Goal: Browse casually: Explore the website without a specific task or goal

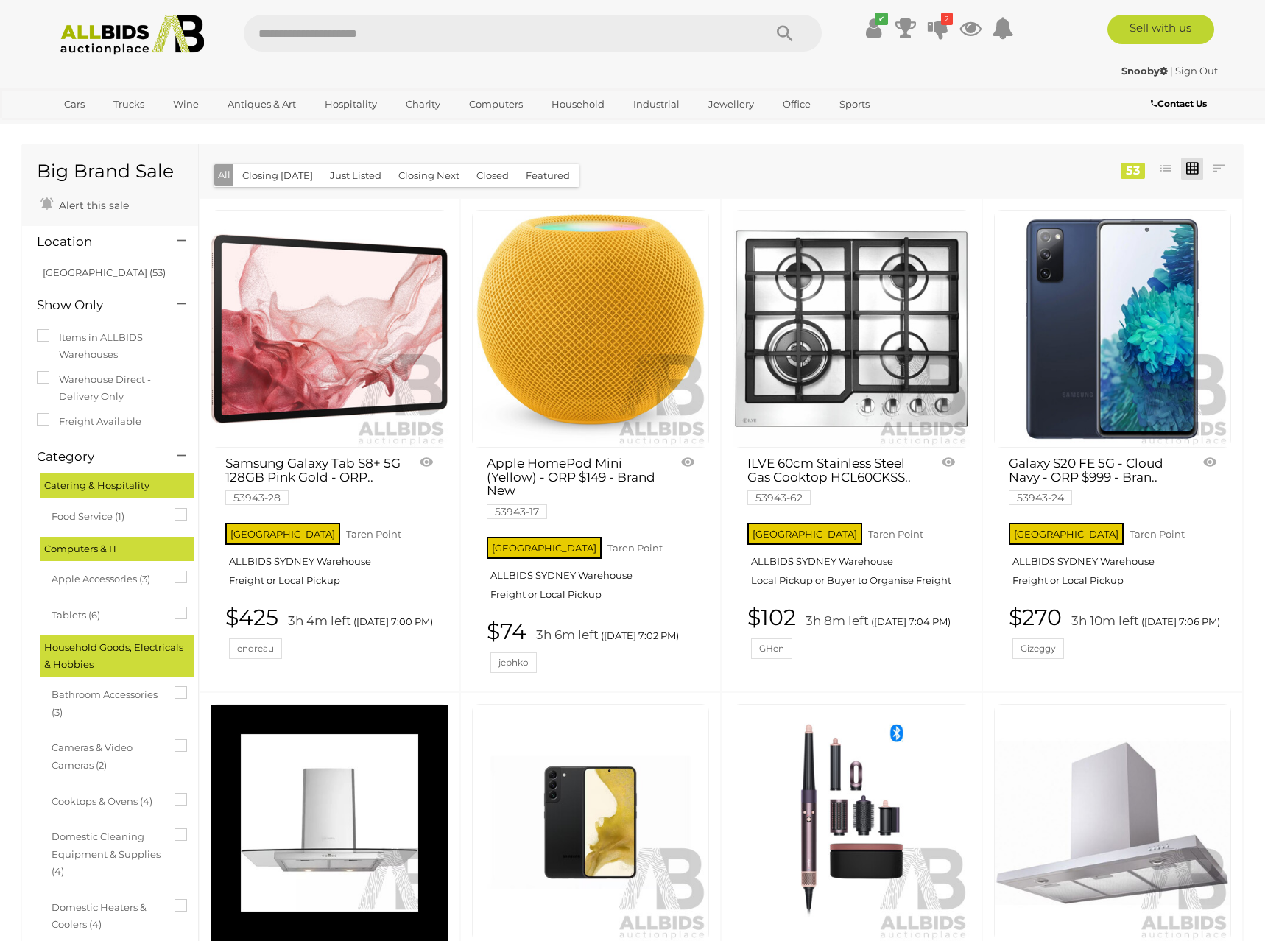
scroll to position [1474, 0]
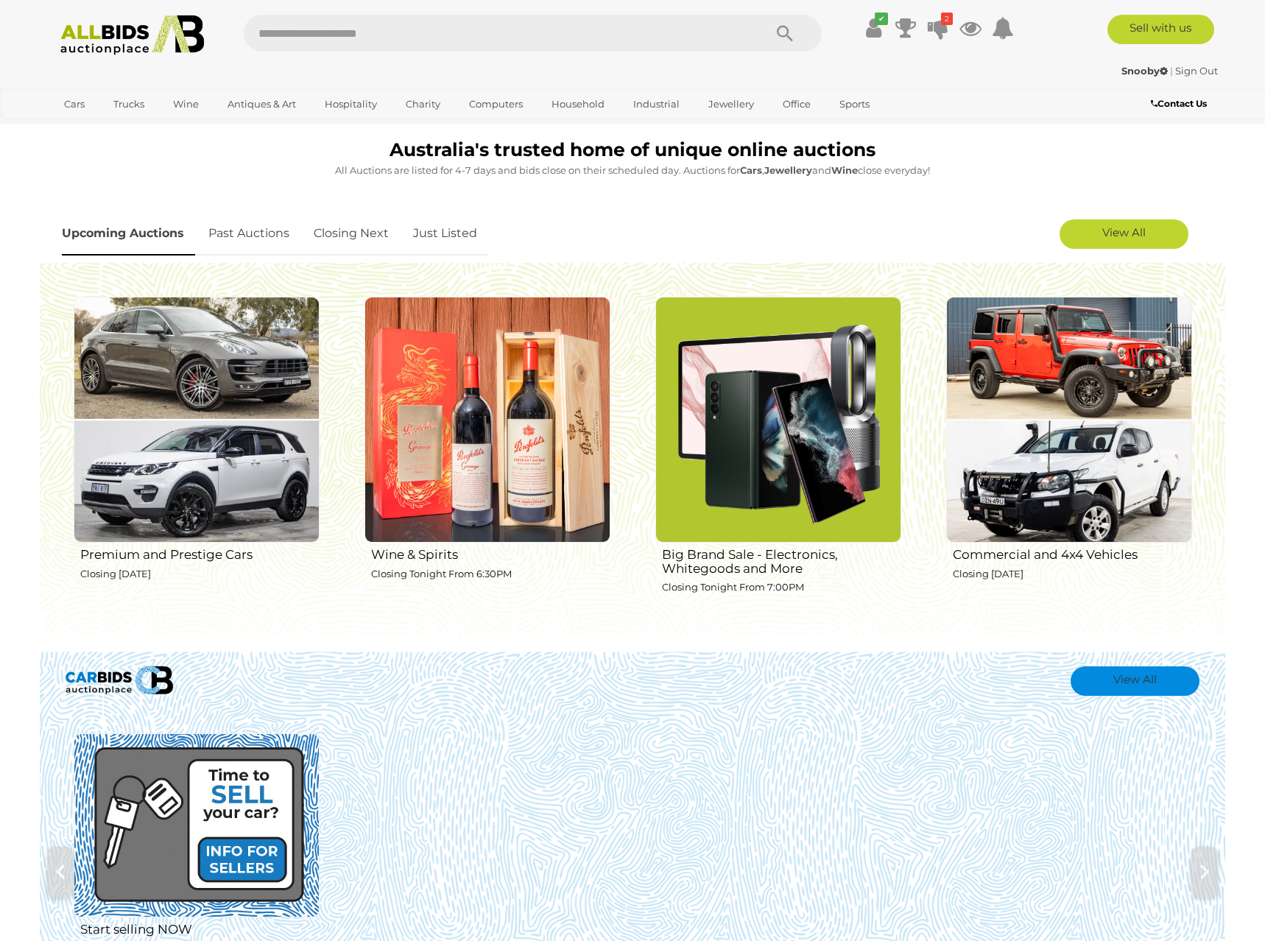
scroll to position [300, 0]
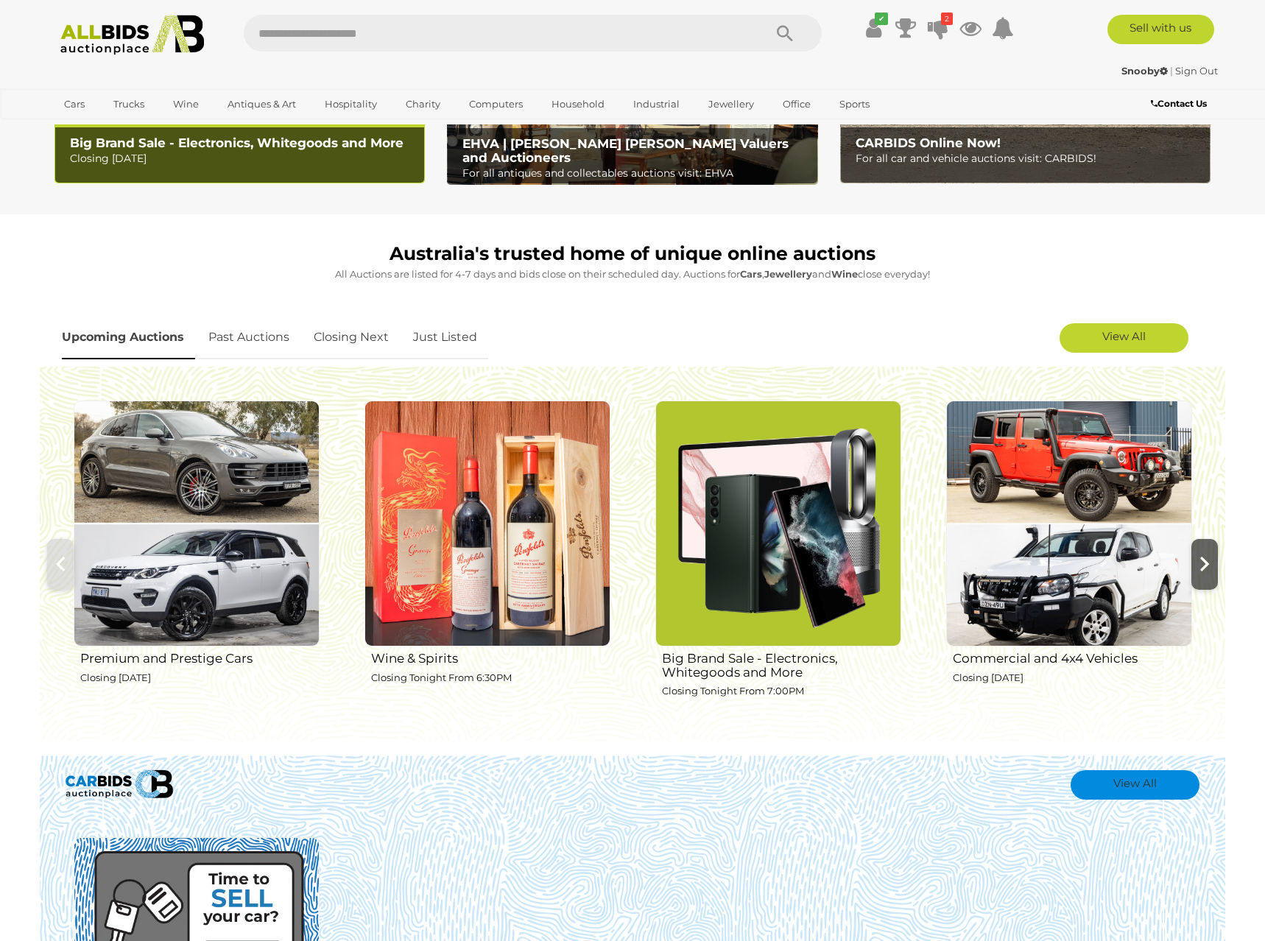
click at [1205, 565] on span at bounding box center [1204, 563] width 9 height 29
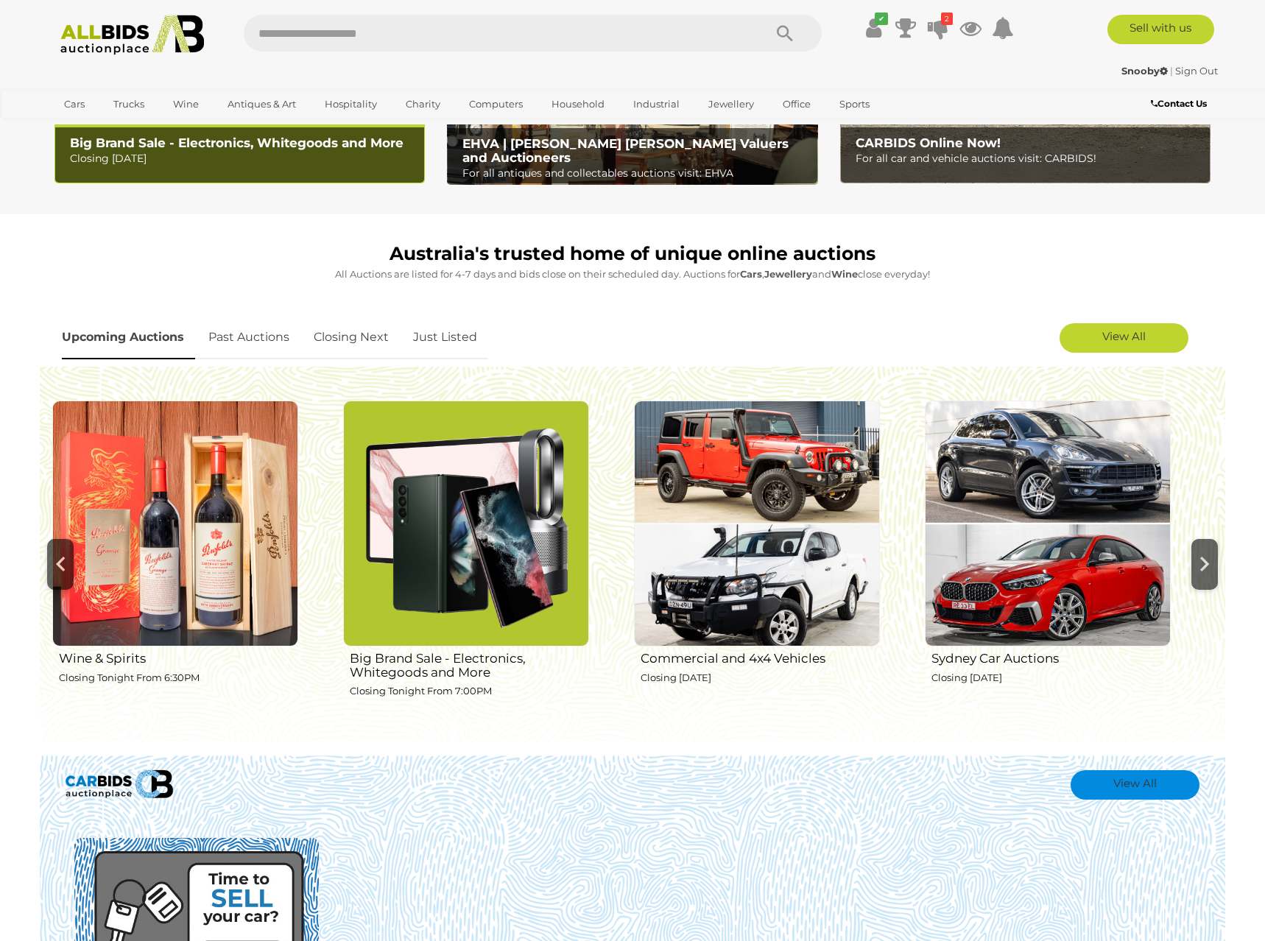
click at [1205, 565] on span at bounding box center [1204, 563] width 9 height 29
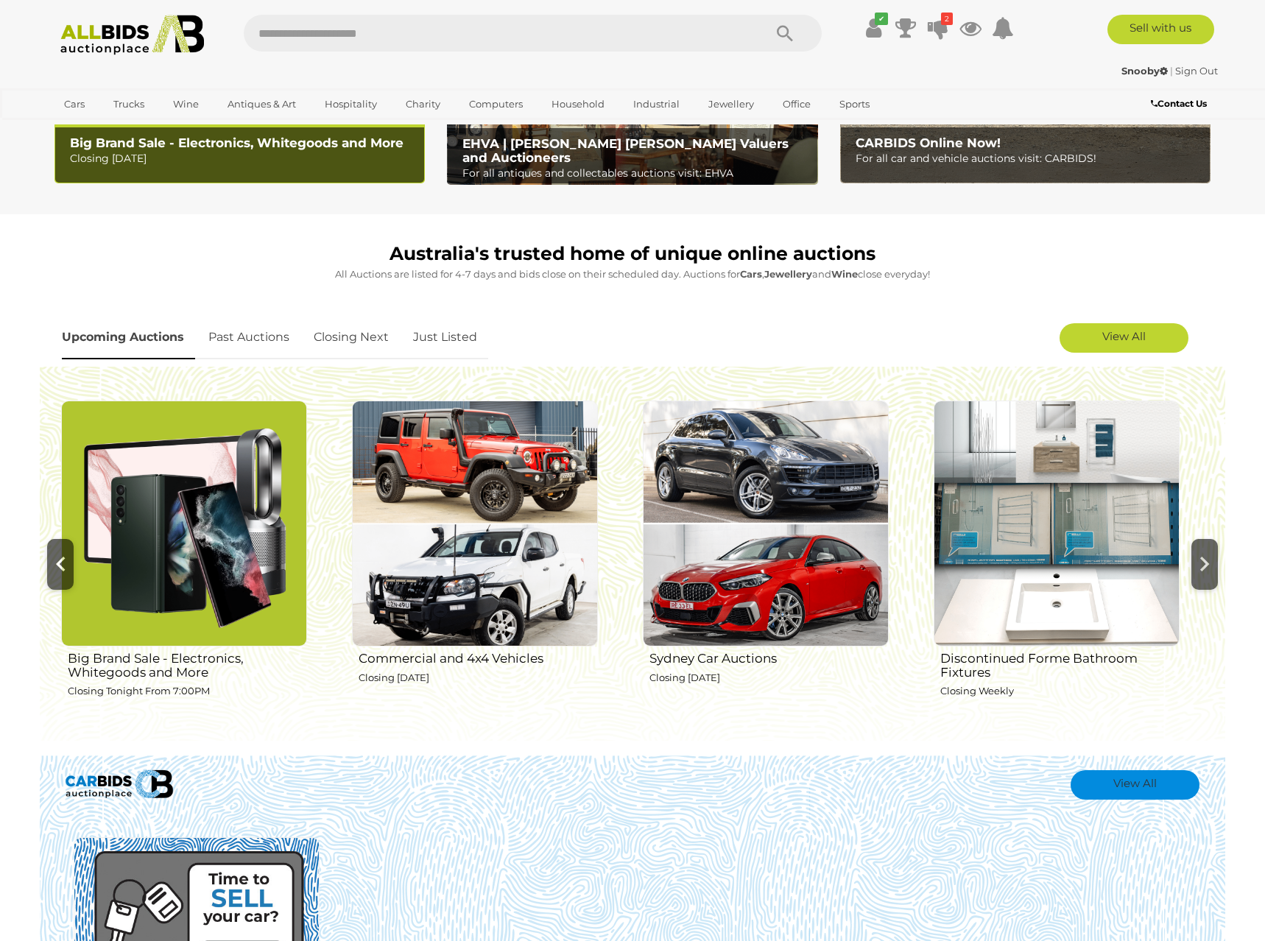
click at [1205, 565] on span at bounding box center [1204, 563] width 9 height 29
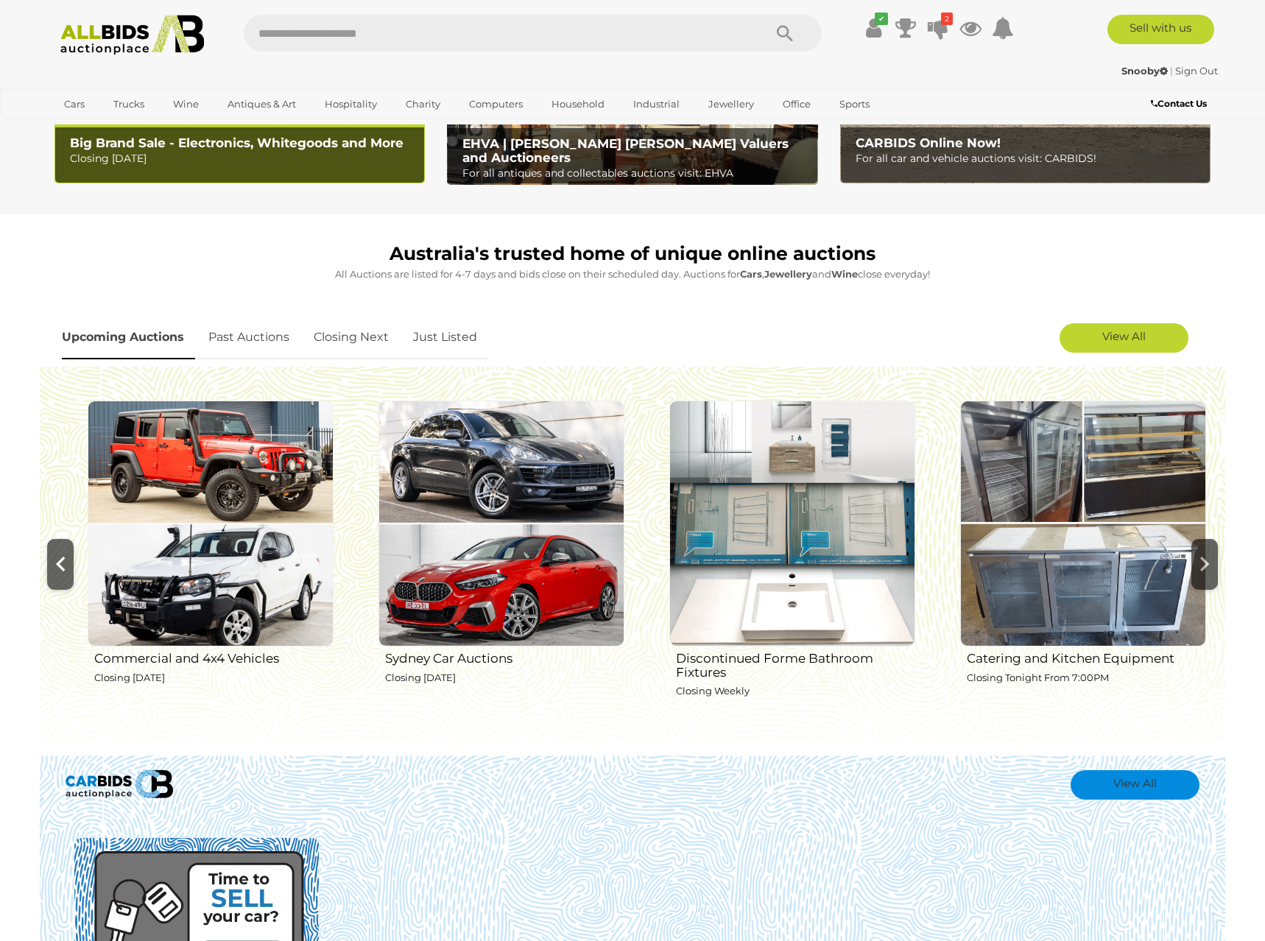
click at [1205, 565] on span at bounding box center [1204, 563] width 9 height 29
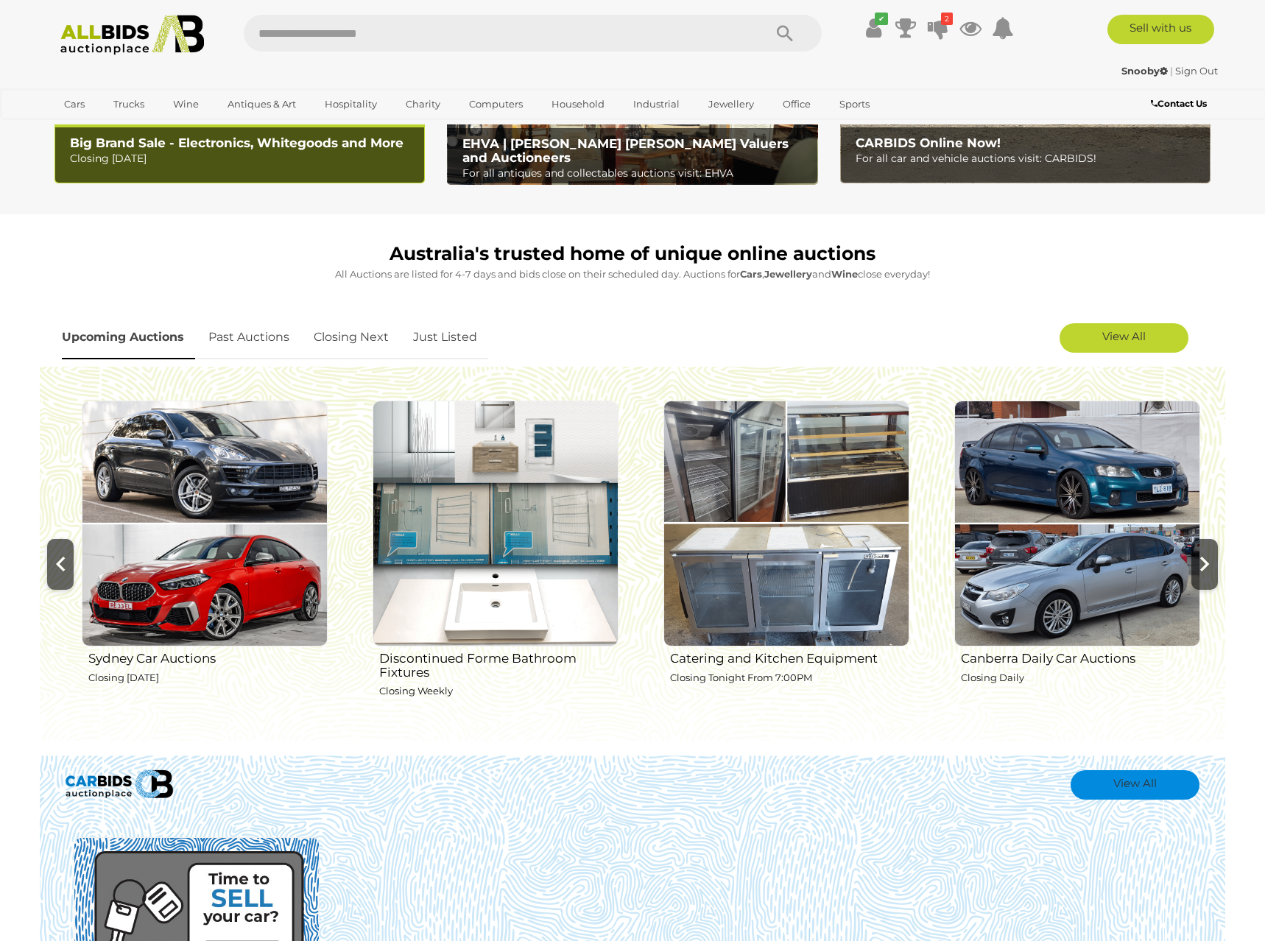
click at [1205, 565] on span at bounding box center [1204, 563] width 9 height 29
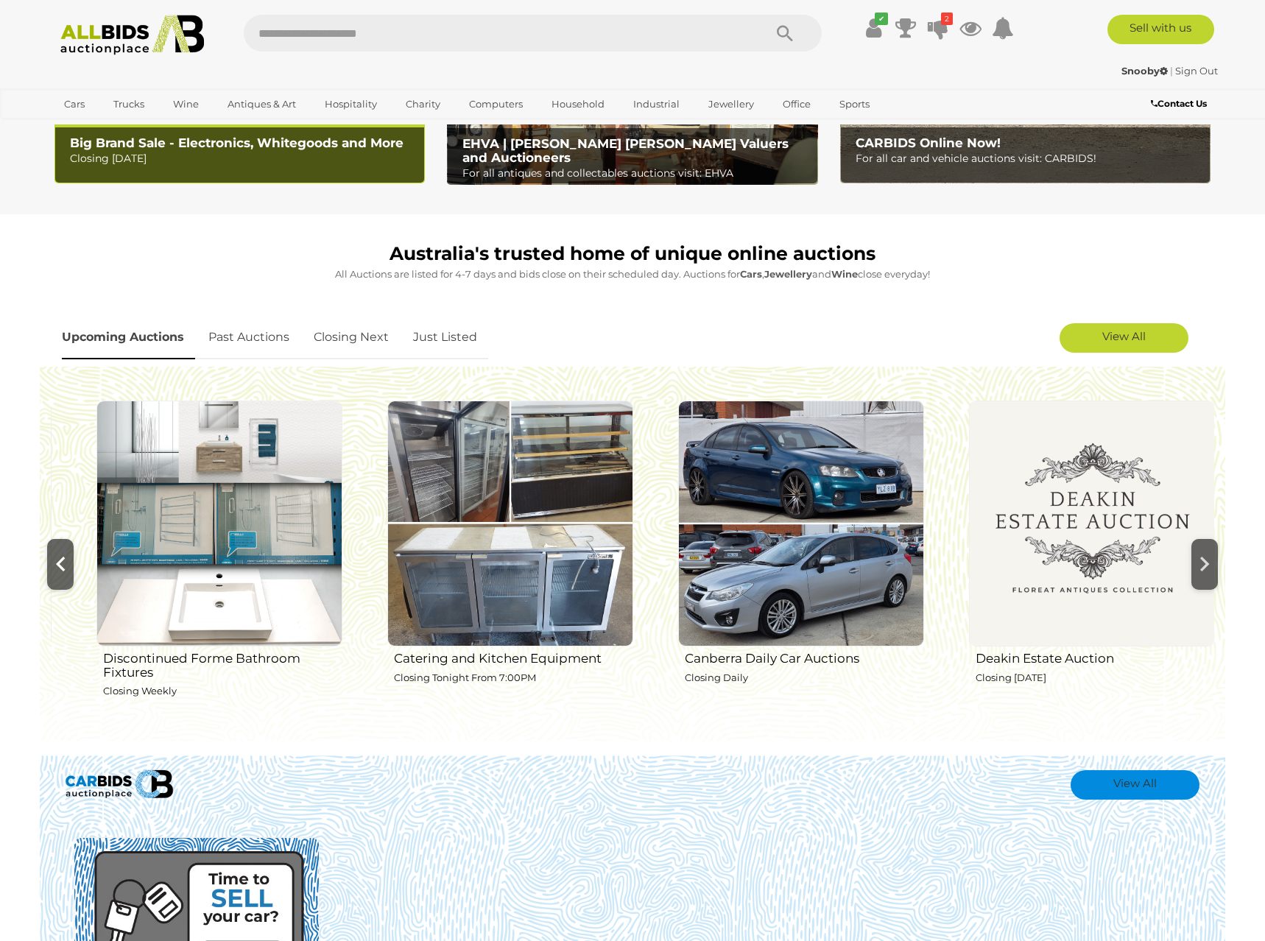
click at [1205, 565] on span at bounding box center [1204, 563] width 9 height 29
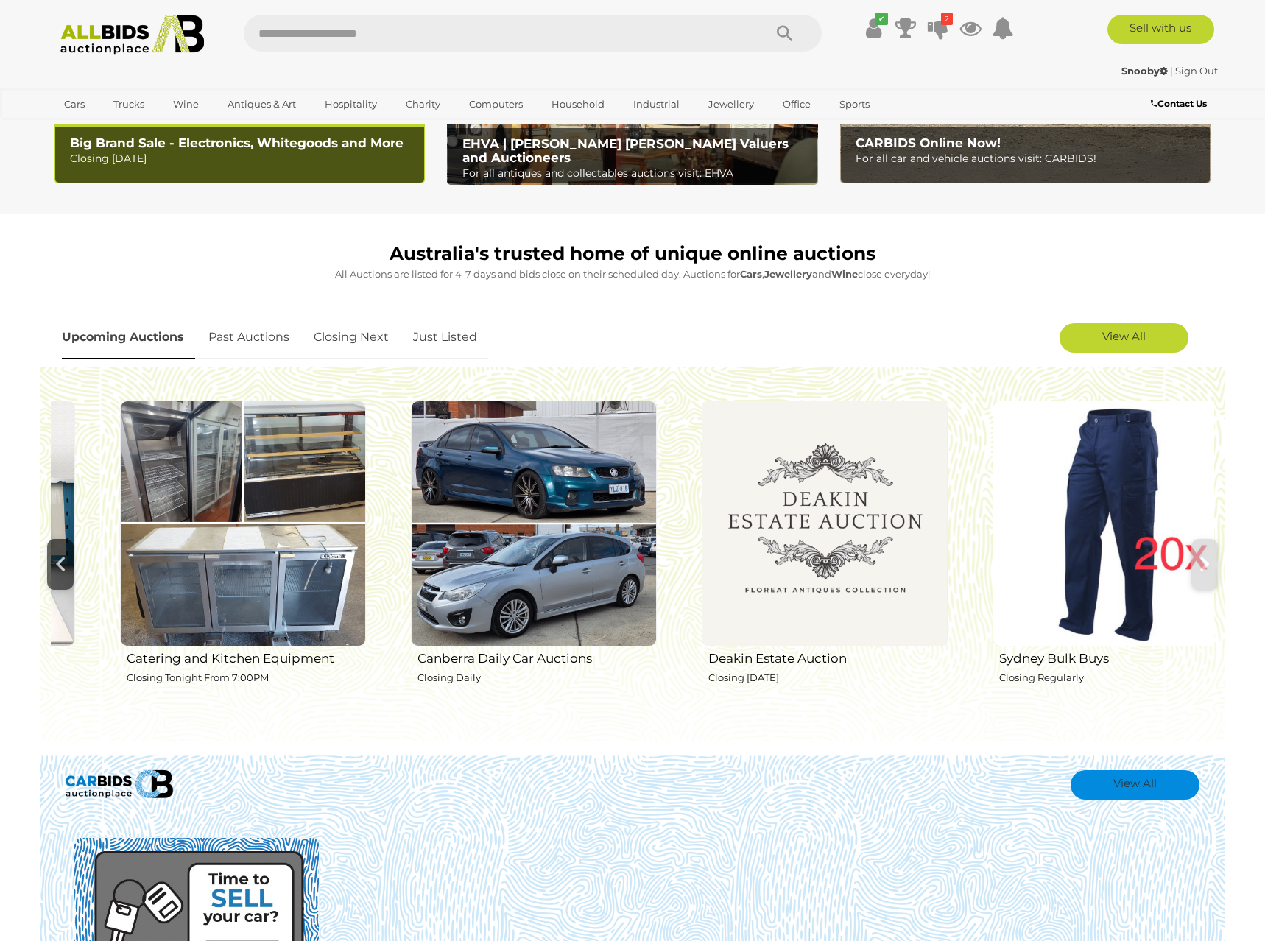
scroll to position [0, 1725]
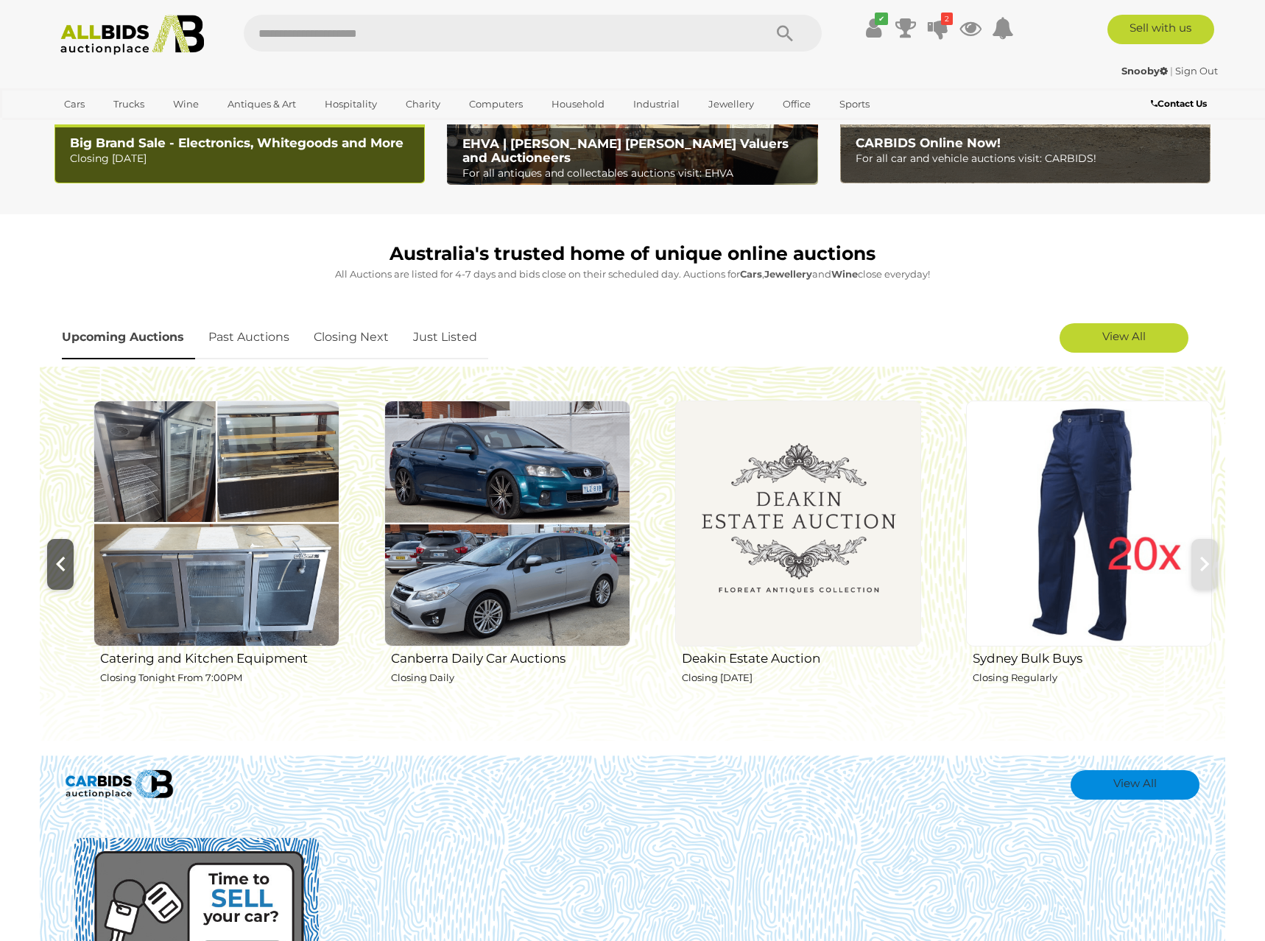
click at [1205, 565] on img at bounding box center [1089, 523] width 246 height 246
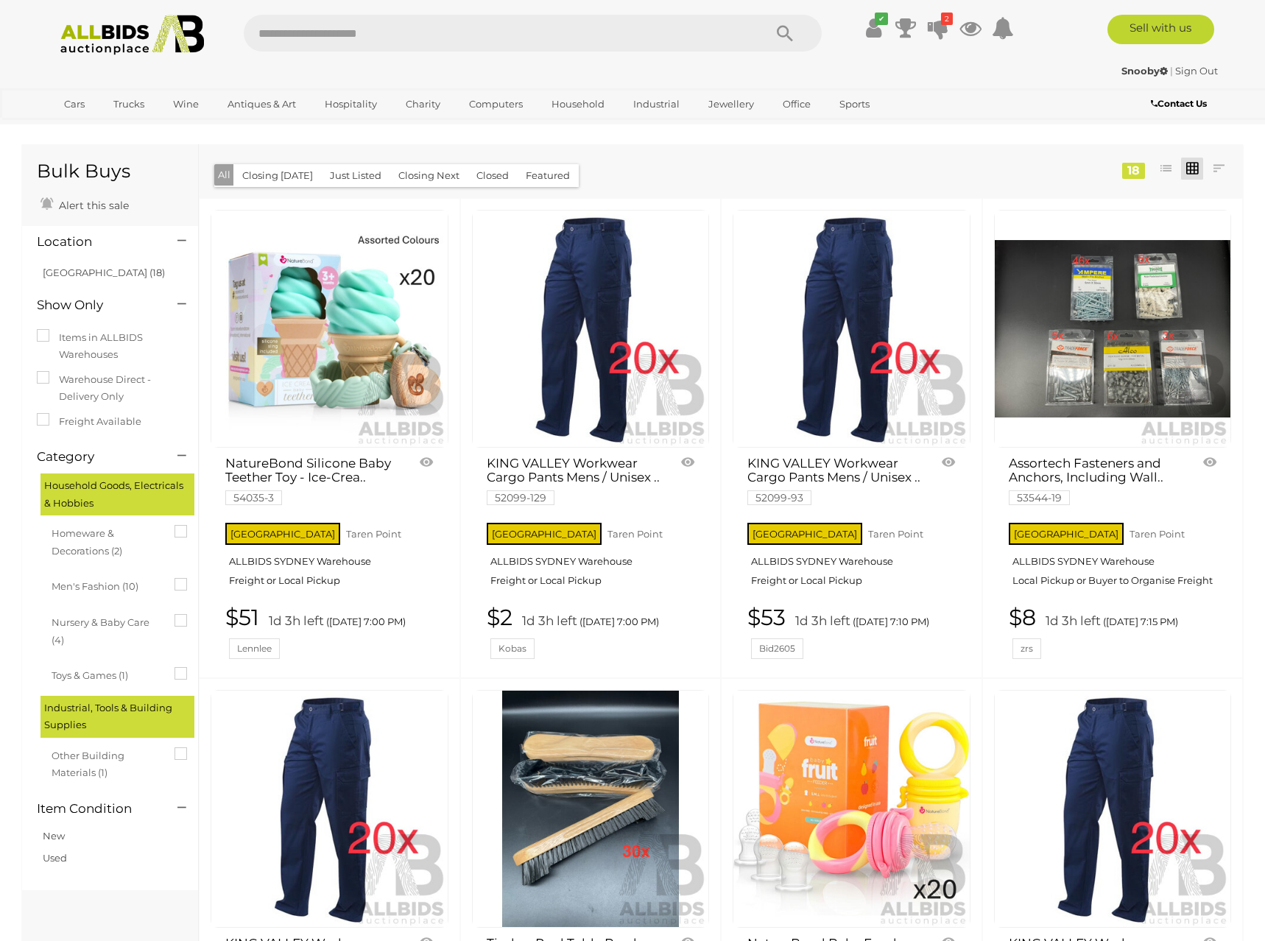
click at [123, 74] on div "Snooby | Sign Out" at bounding box center [632, 71] width 1170 height 17
click at [130, 54] on img at bounding box center [132, 35] width 160 height 40
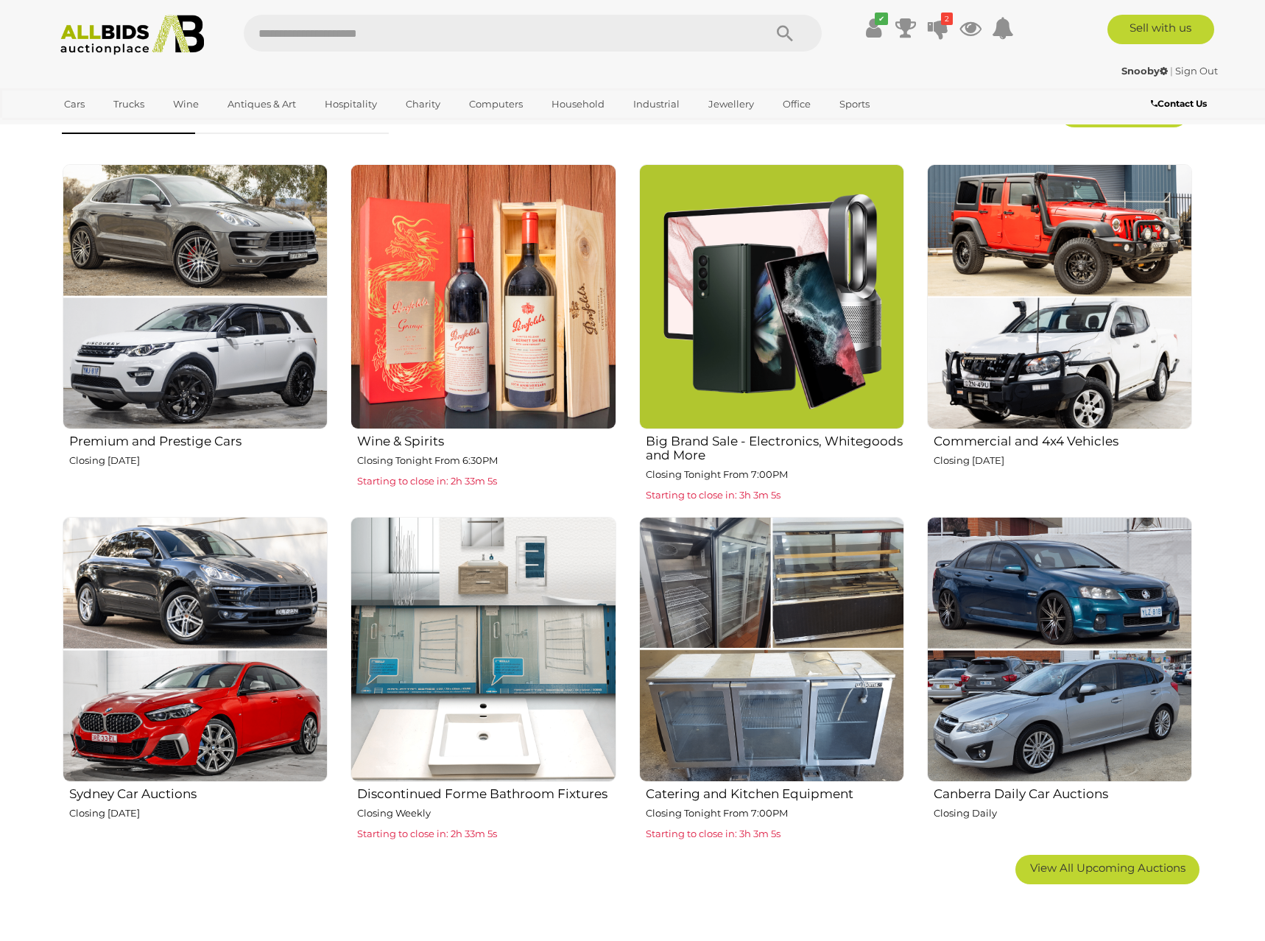
scroll to position [901, 0]
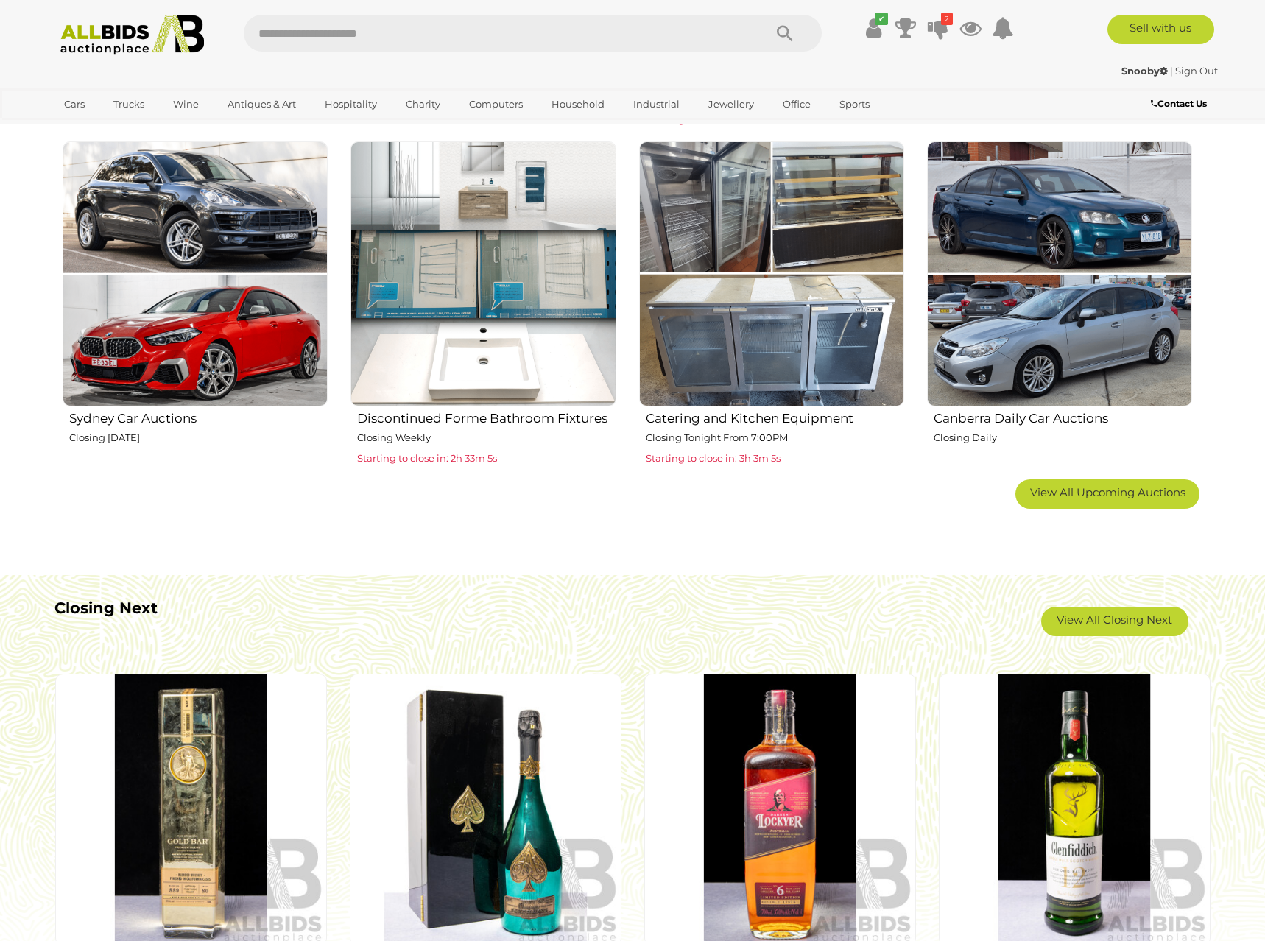
click at [1117, 474] on div "Premium and Prestige Cars Closing Wednesday 13th August Wine & Spirits" at bounding box center [627, 133] width 1152 height 691
click at [1118, 487] on span "View All Upcoming Auctions" at bounding box center [1107, 492] width 155 height 14
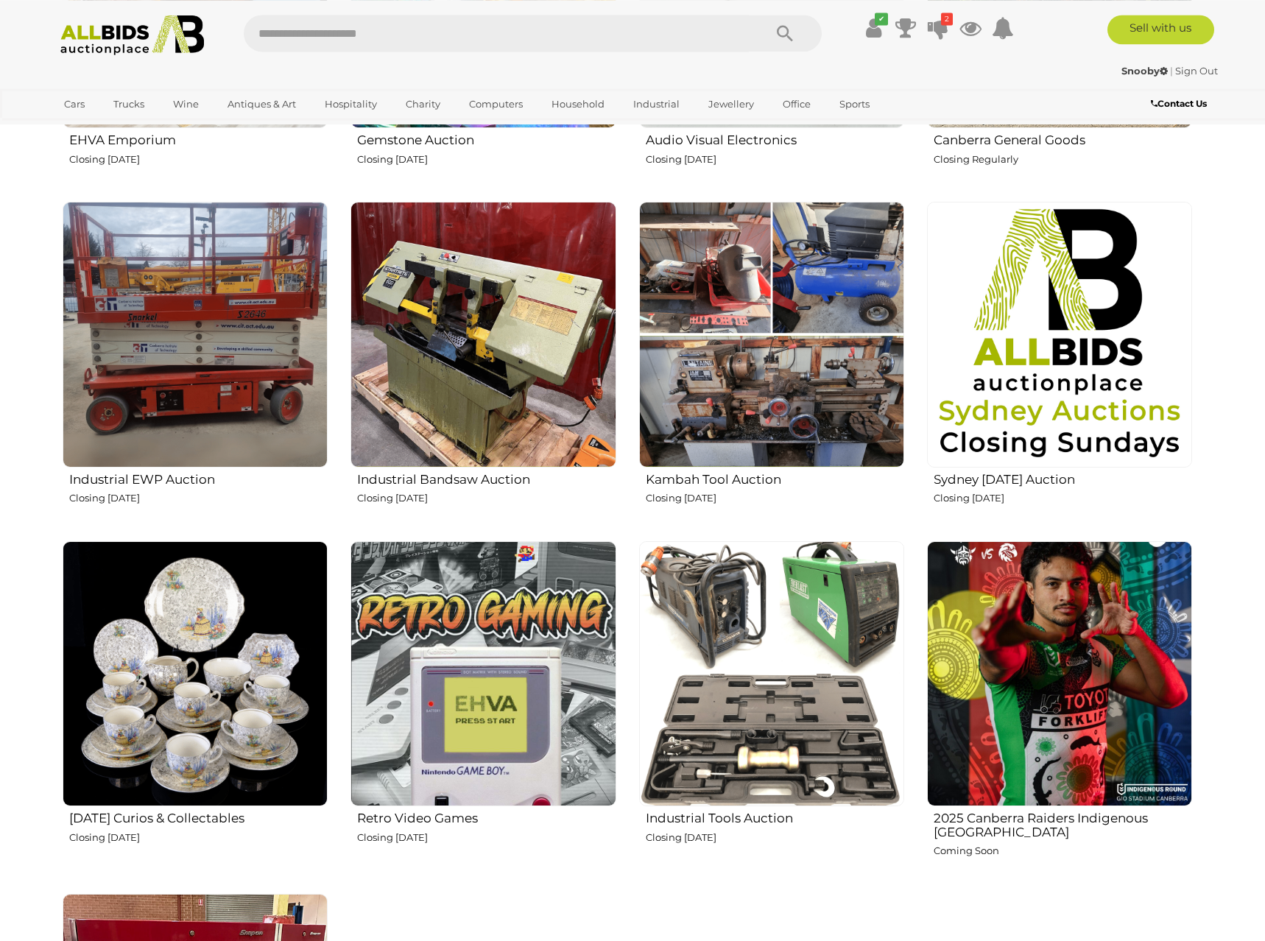
scroll to position [2177, 0]
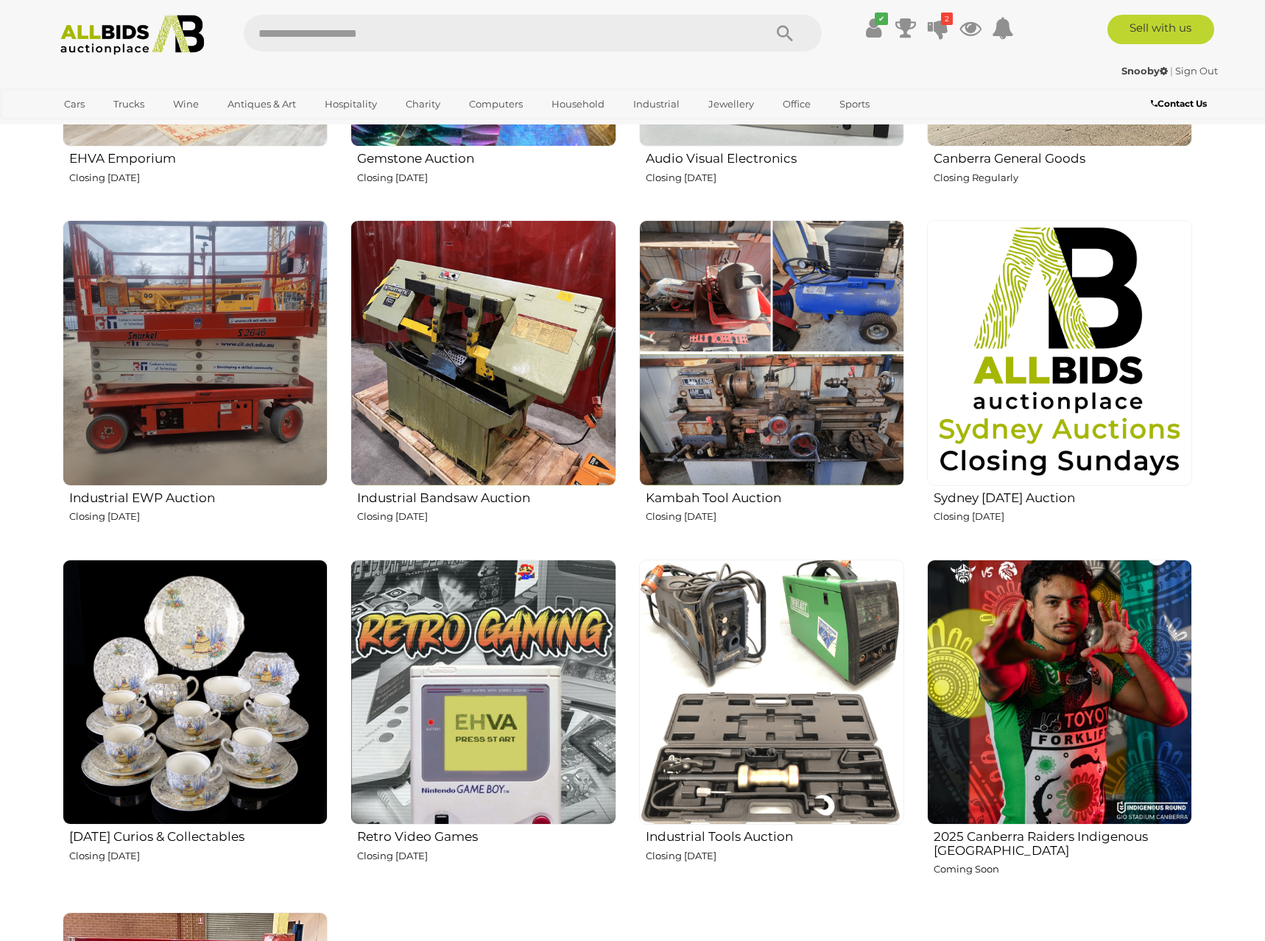
click at [1126, 744] on img at bounding box center [1059, 691] width 265 height 265
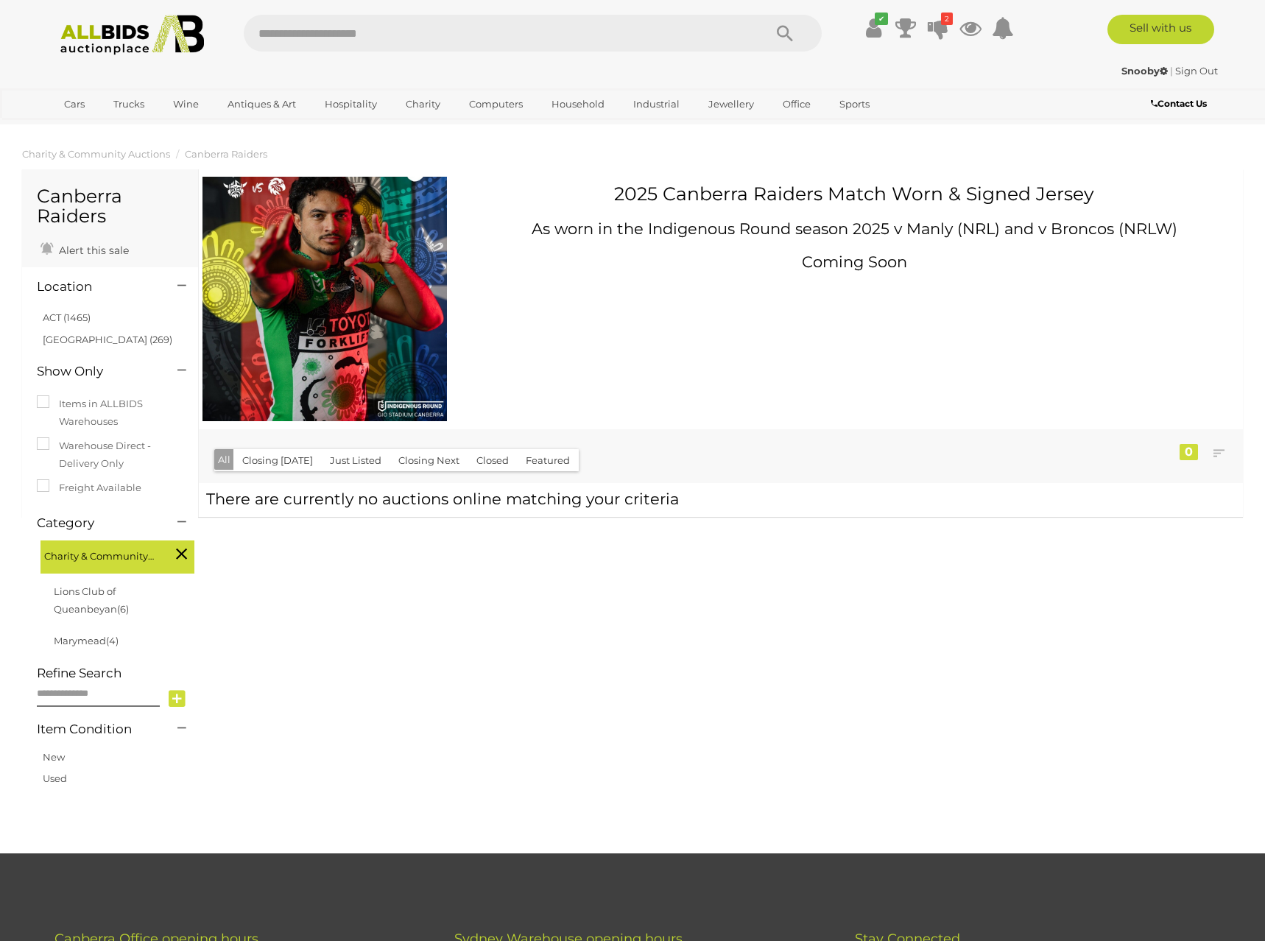
click at [130, 39] on img at bounding box center [132, 35] width 160 height 40
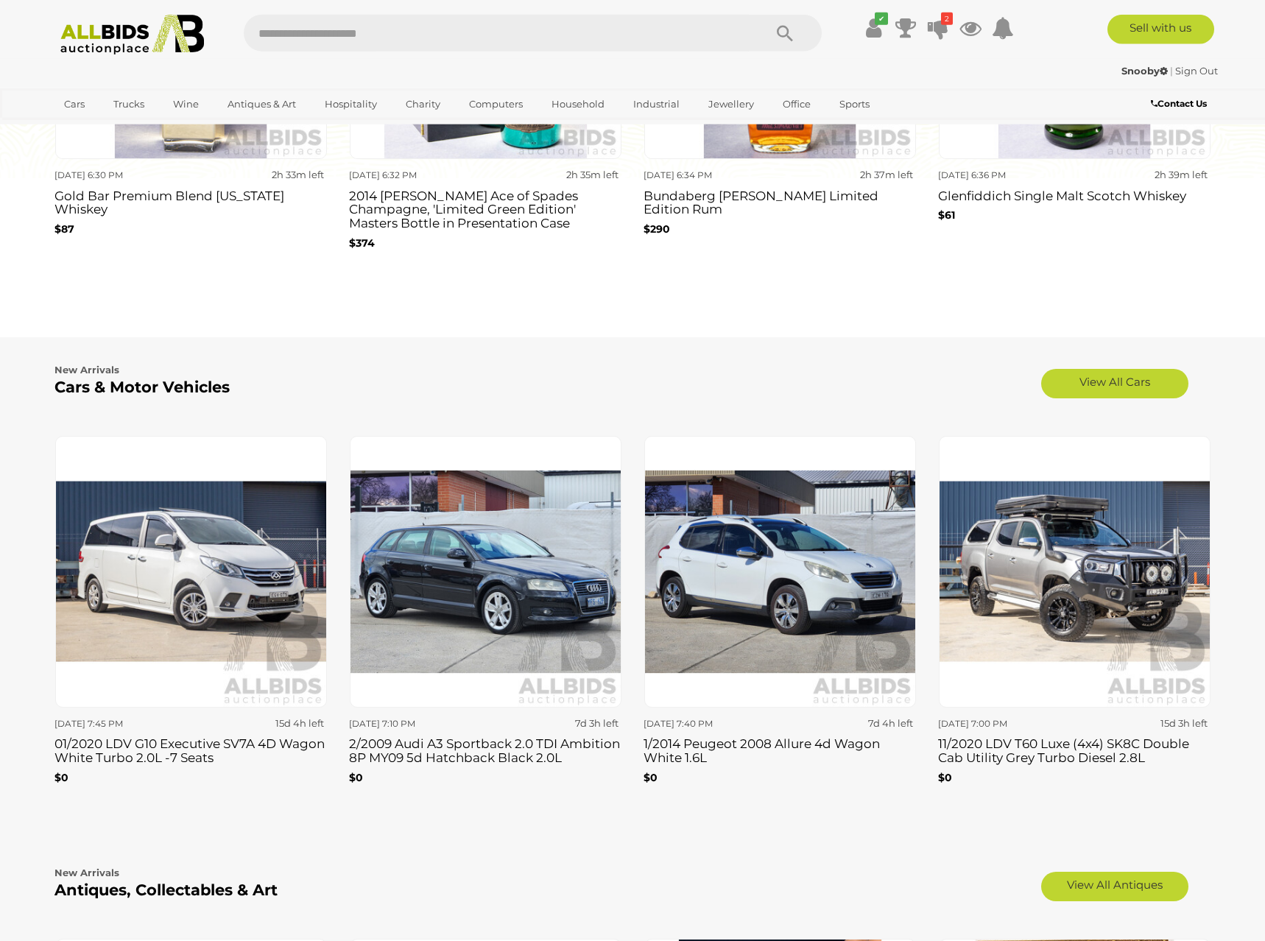
scroll to position [1727, 0]
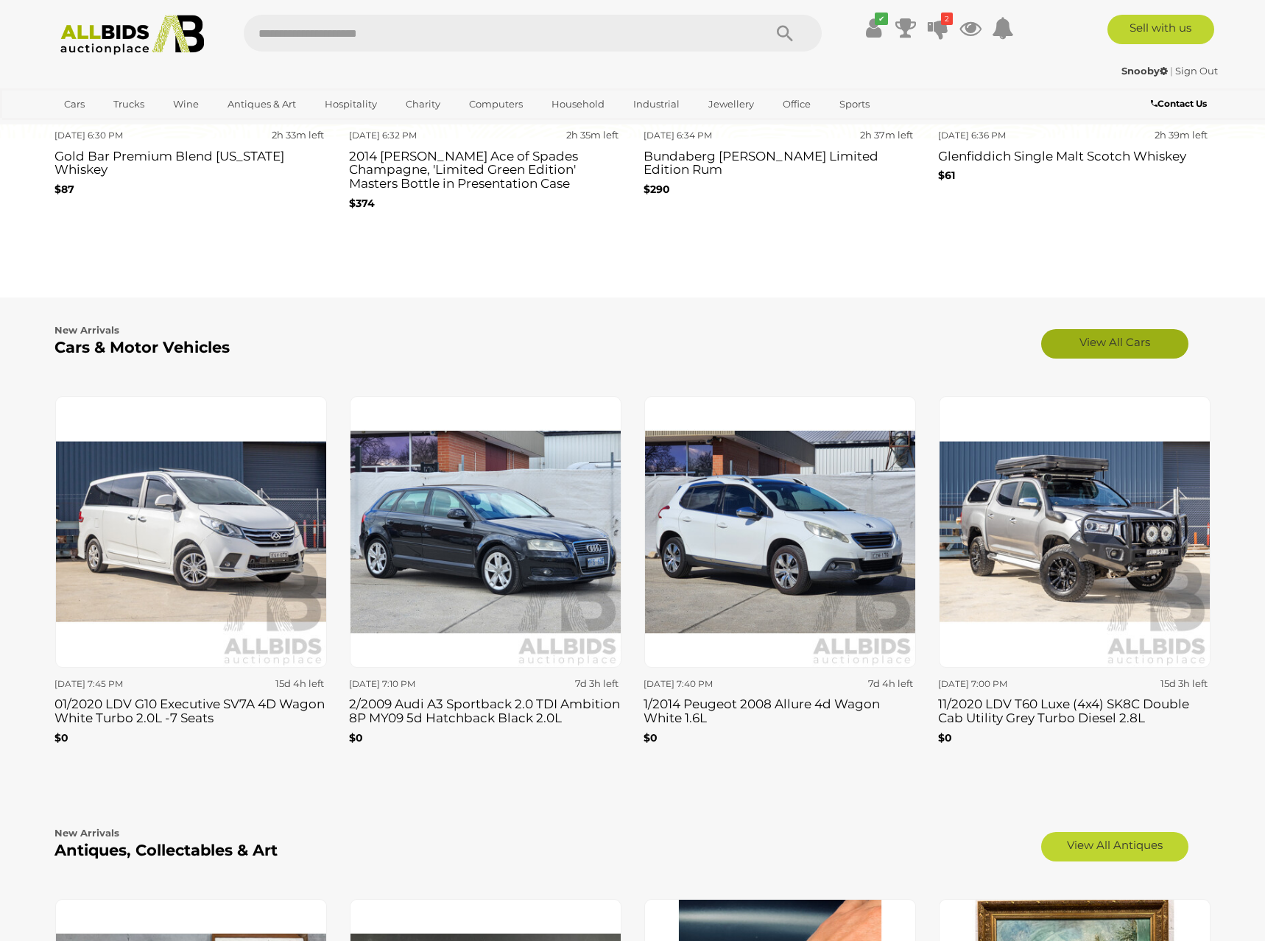
click at [1134, 336] on link "View All Cars" at bounding box center [1114, 343] width 147 height 29
